Goal: Obtain resource: Obtain resource

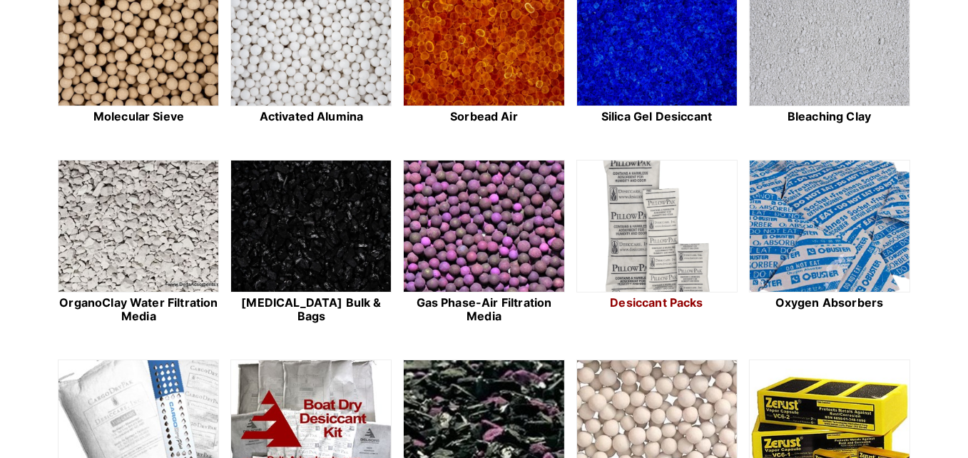
scroll to position [475, 0]
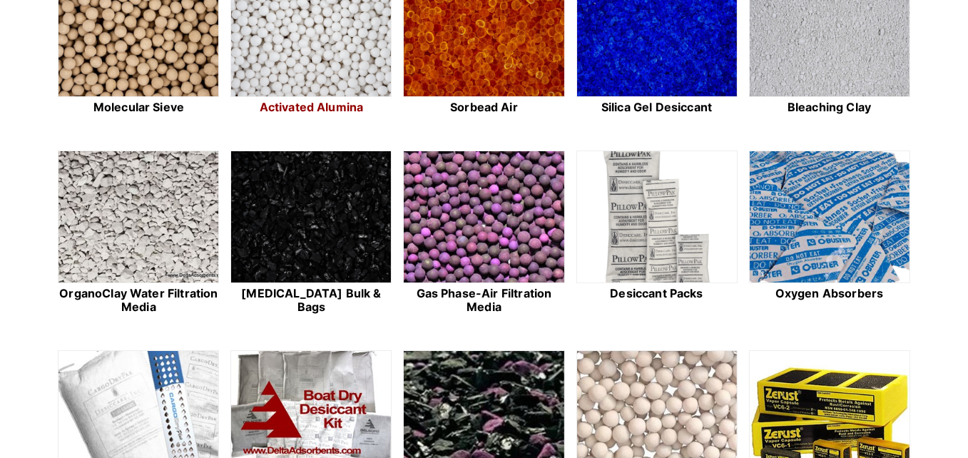
click at [350, 71] on img at bounding box center [311, 31] width 160 height 133
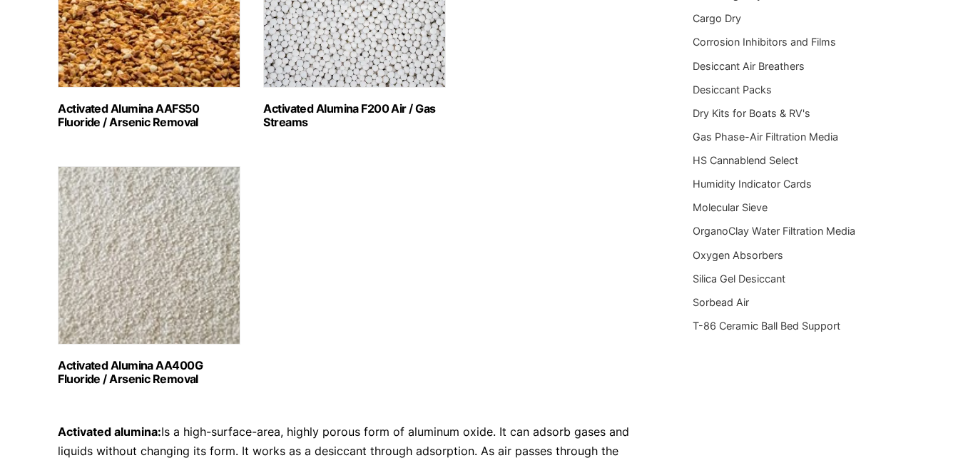
scroll to position [333, 0]
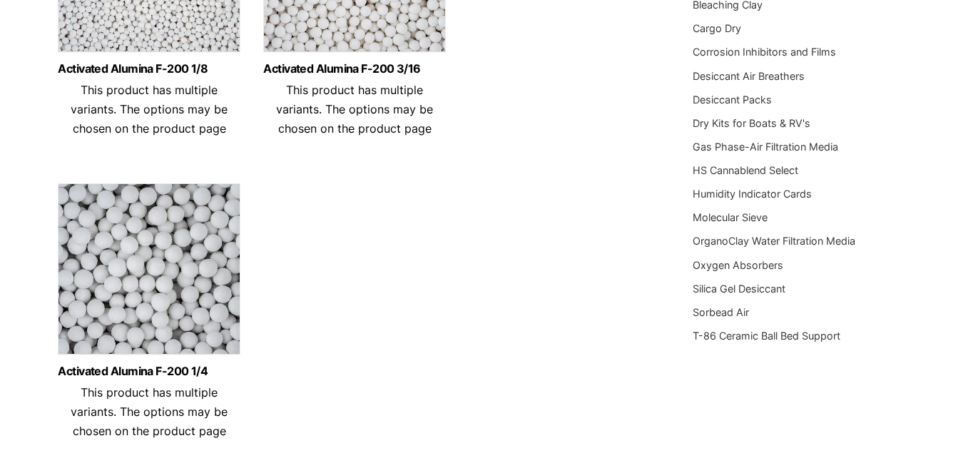
scroll to position [333, 0]
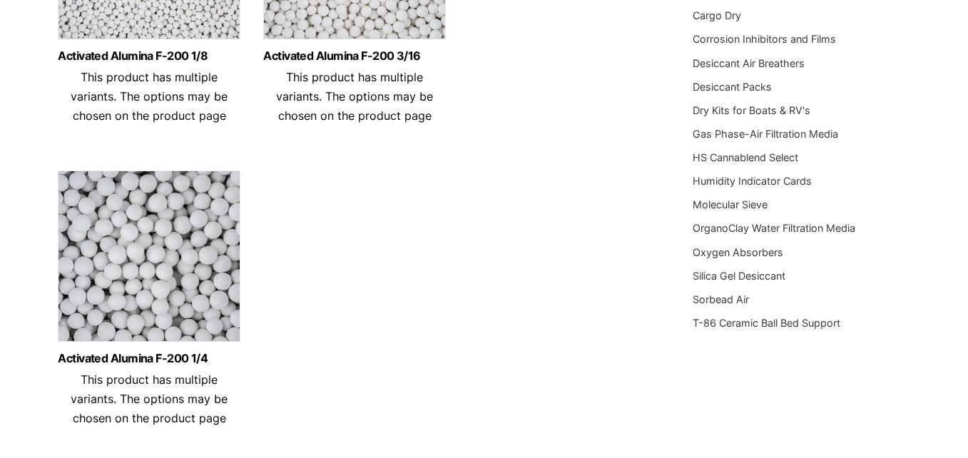
click at [206, 280] on img at bounding box center [149, 260] width 183 height 178
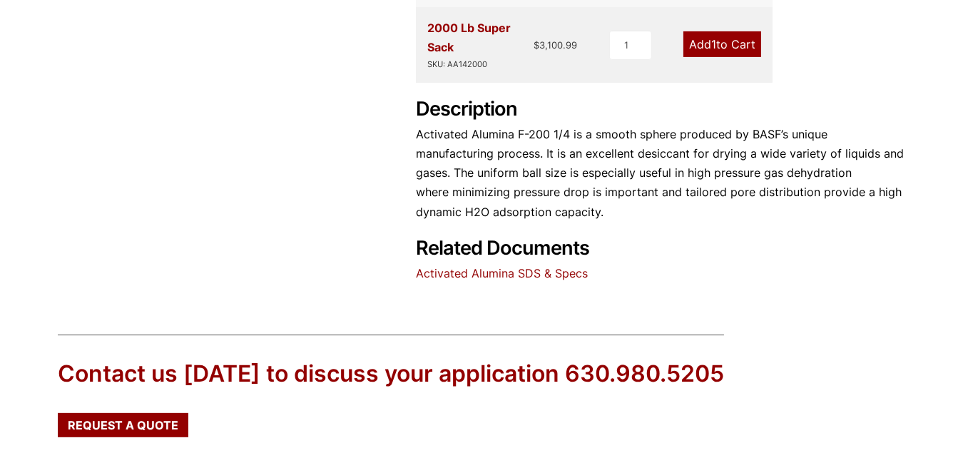
scroll to position [667, 0]
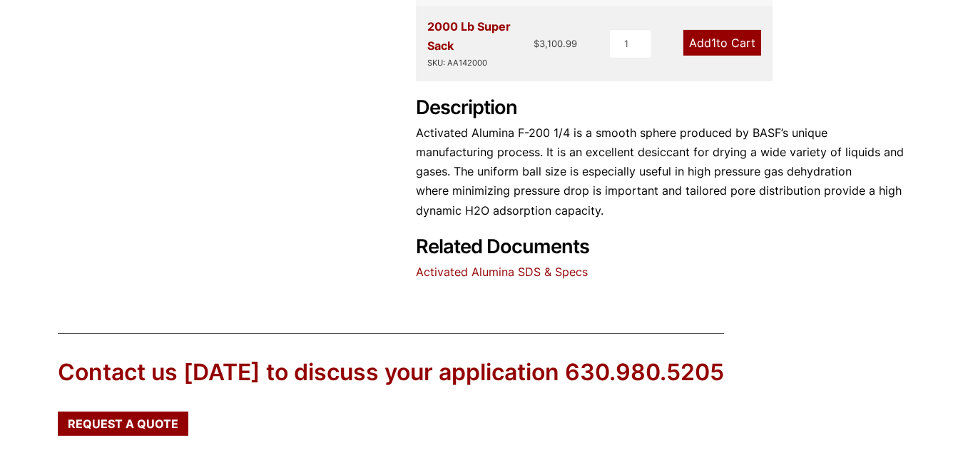
click at [508, 270] on link "Activated Alumina SDS & Specs" at bounding box center [502, 272] width 172 height 14
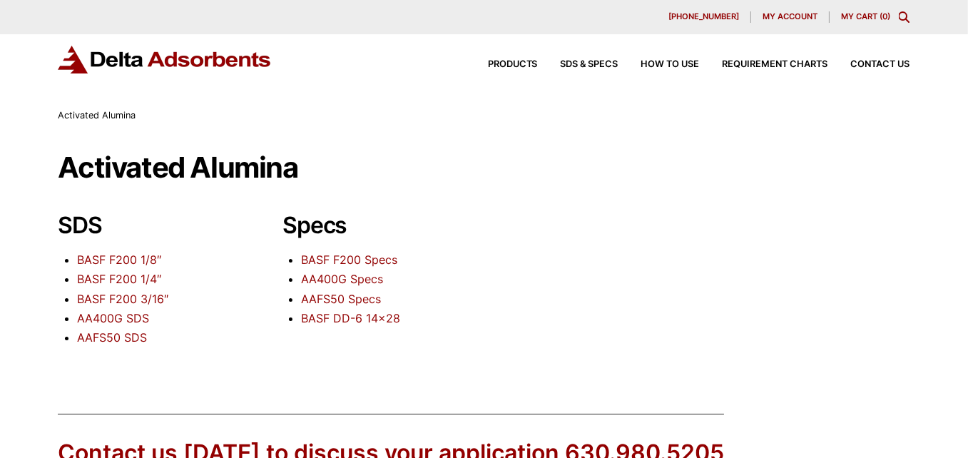
click at [118, 280] on link "BASF F200 1/4″" at bounding box center [119, 279] width 84 height 14
click at [365, 255] on link "BASF F200 Specs" at bounding box center [349, 260] width 96 height 14
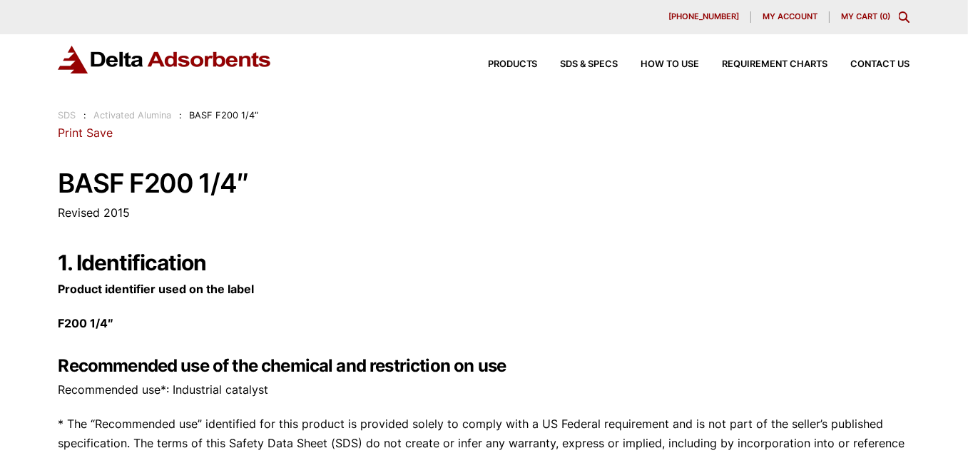
click at [87, 135] on link "Save" at bounding box center [99, 133] width 26 height 14
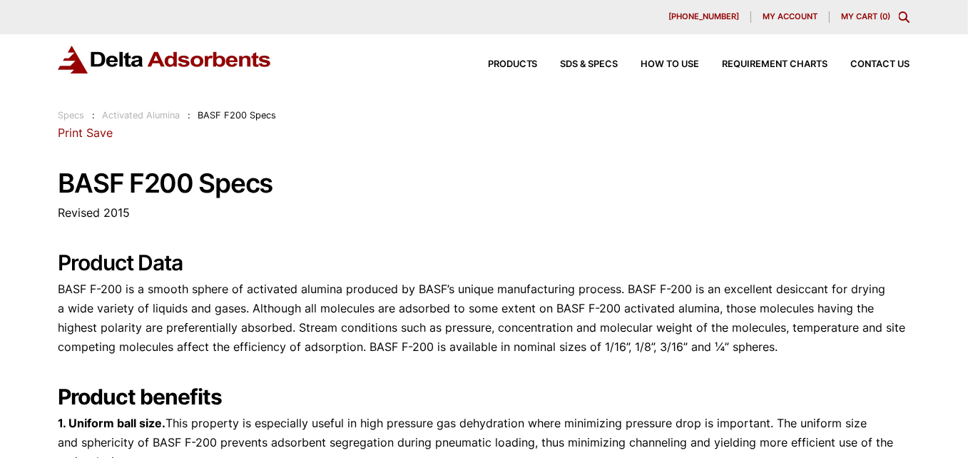
click at [91, 137] on link "Save" at bounding box center [99, 133] width 26 height 14
